Goal: Check status: Check status

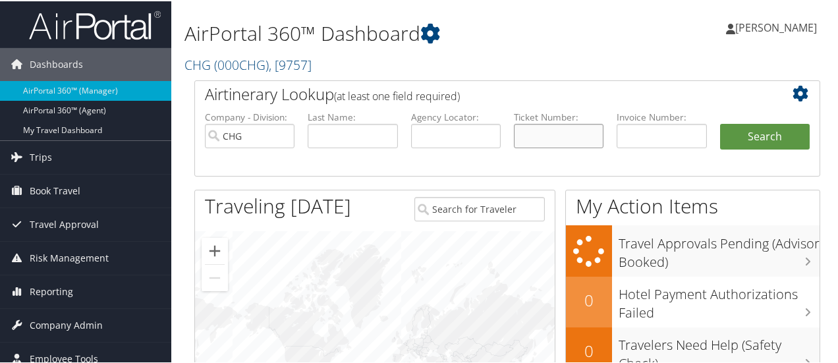
click at [526, 128] on input "text" at bounding box center [559, 134] width 90 height 24
paste input "0017336232989"
type input "0017336232989"
click at [720, 122] on button "Search" at bounding box center [765, 135] width 90 height 26
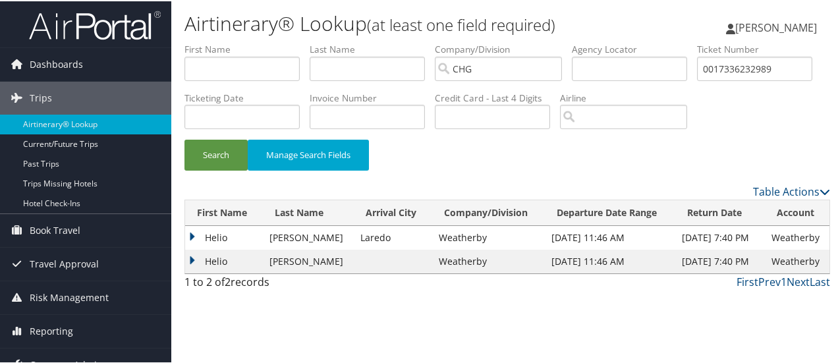
click at [193, 272] on td "Helio" at bounding box center [224, 260] width 78 height 24
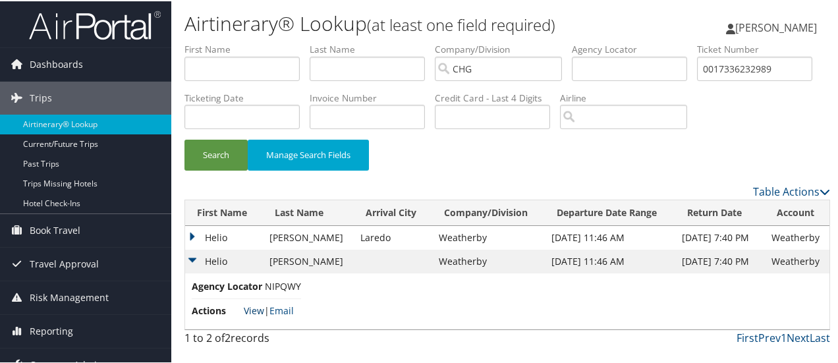
click at [252, 315] on link "View" at bounding box center [254, 309] width 20 height 13
click at [188, 248] on td "Helio" at bounding box center [224, 237] width 78 height 24
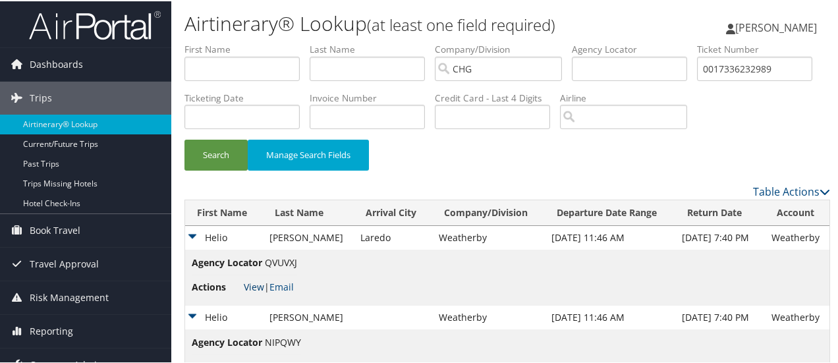
click at [254, 292] on link "View" at bounding box center [254, 285] width 20 height 13
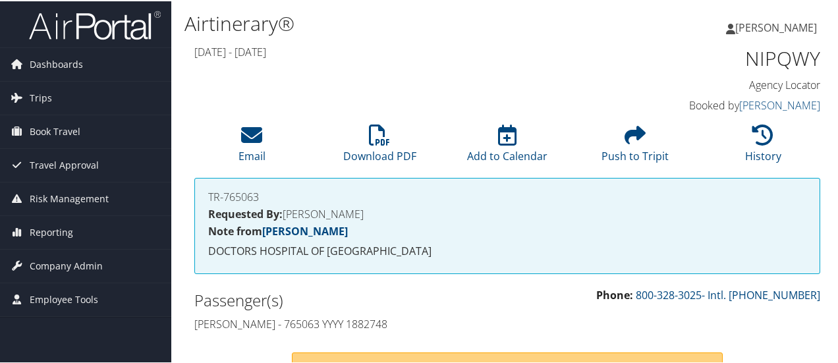
click at [464, 96] on div "[DATE] - [DATE] NIPQWY Agency Locator Agency Locator NIPQWY Booked by [PERSON_N…" at bounding box center [506, 78] width 645 height 75
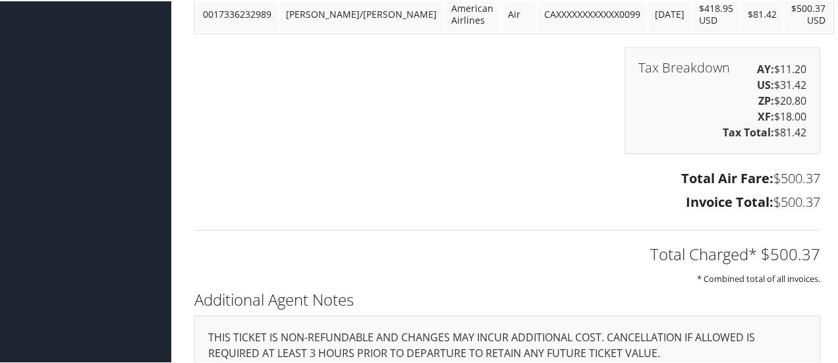
scroll to position [586, 0]
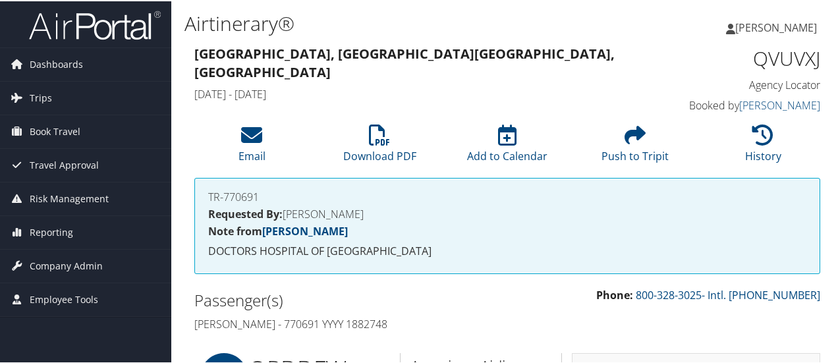
click at [438, 47] on h3 "Chicago, IL Laredo, TX" at bounding box center [426, 61] width 464 height 37
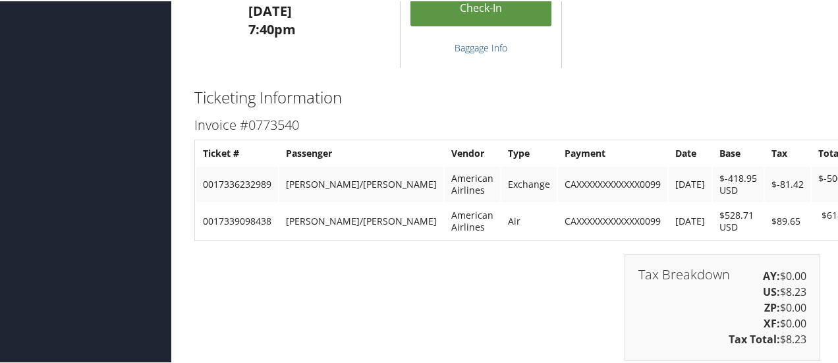
click at [308, 181] on td "[PERSON_NAME]/[PERSON_NAME]" at bounding box center [361, 183] width 164 height 36
copy tr "[PERSON_NAME]/[PERSON_NAME]"
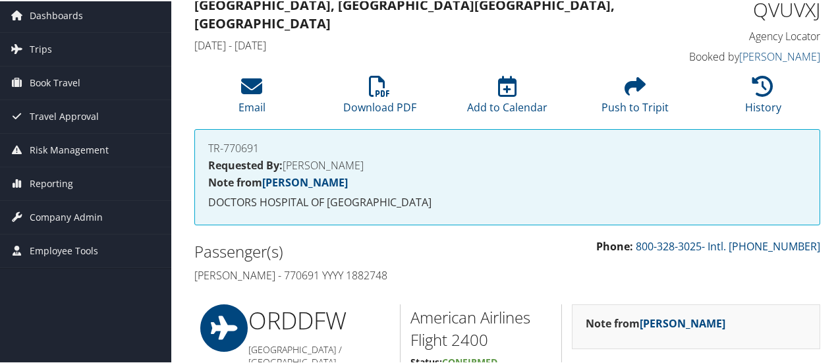
scroll to position [0, 0]
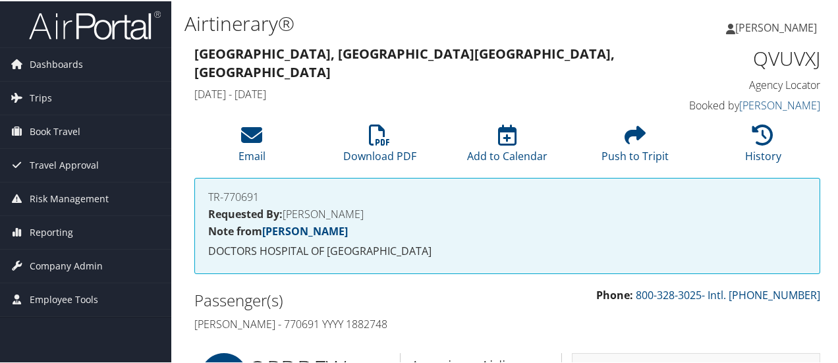
click at [237, 196] on h4 "TR-770691" at bounding box center [507, 195] width 598 height 11
copy div "TR-770691"
